Goal: Information Seeking & Learning: Learn about a topic

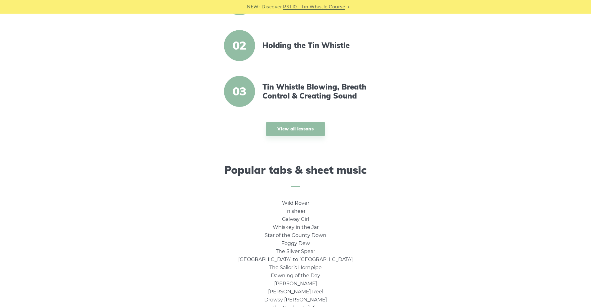
scroll to position [248, 0]
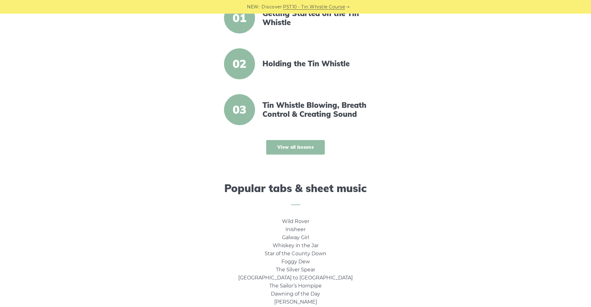
click at [294, 148] on link "View all lessons" at bounding box center [295, 147] width 59 height 15
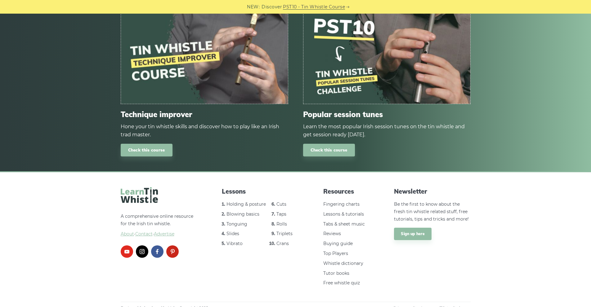
scroll to position [813, 0]
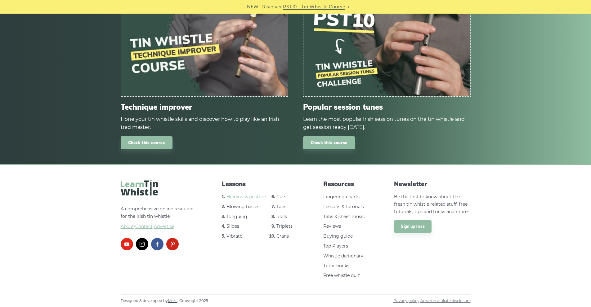
click at [241, 198] on link "Holding & posture" at bounding box center [245, 197] width 39 height 6
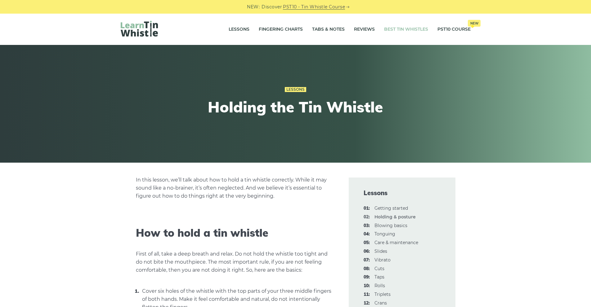
click at [410, 28] on link "Best Tin Whistles" at bounding box center [406, 29] width 44 height 15
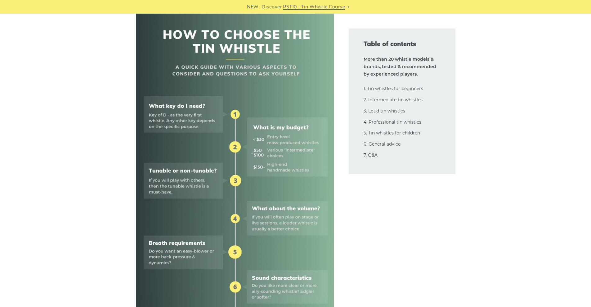
scroll to position [248, 0]
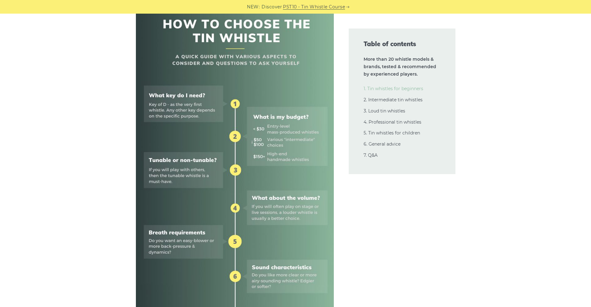
click at [384, 88] on link "1. Tin whistles for beginners" at bounding box center [393, 89] width 60 height 6
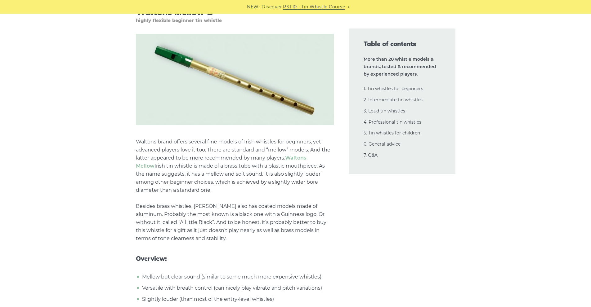
scroll to position [1079, 0]
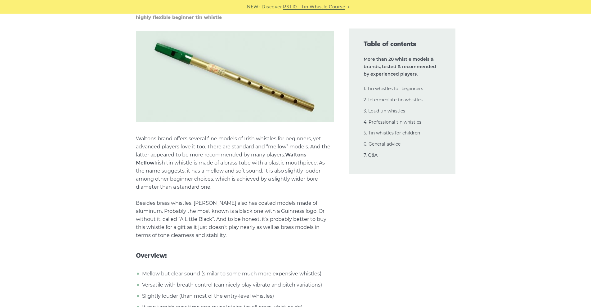
click at [306, 152] on link "Waltons Mellow" at bounding box center [221, 159] width 170 height 14
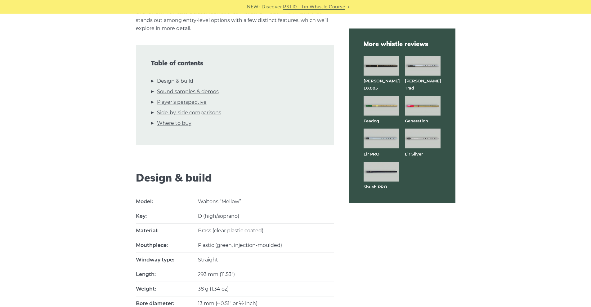
scroll to position [186, 0]
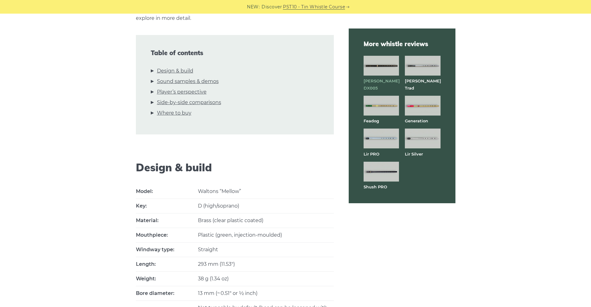
click at [376, 81] on strong "[PERSON_NAME] DX005" at bounding box center [381, 84] width 36 height 12
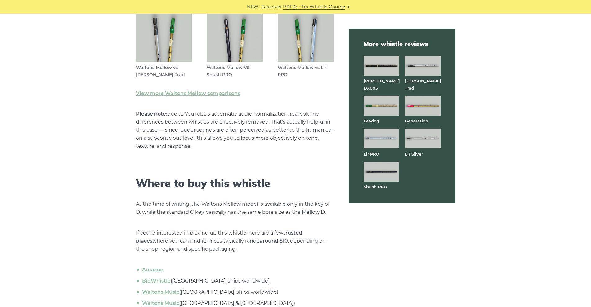
scroll to position [1891, 0]
click at [215, 93] on link "View more Waltons Mellow comparisons" at bounding box center [188, 93] width 104 height 6
